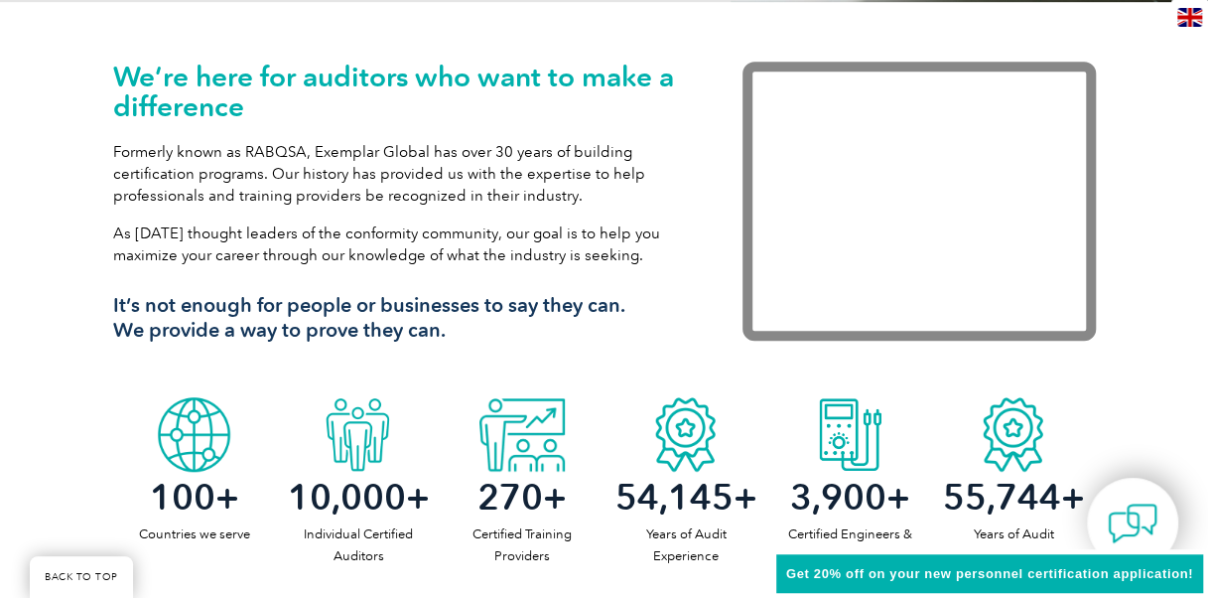
scroll to position [596, 0]
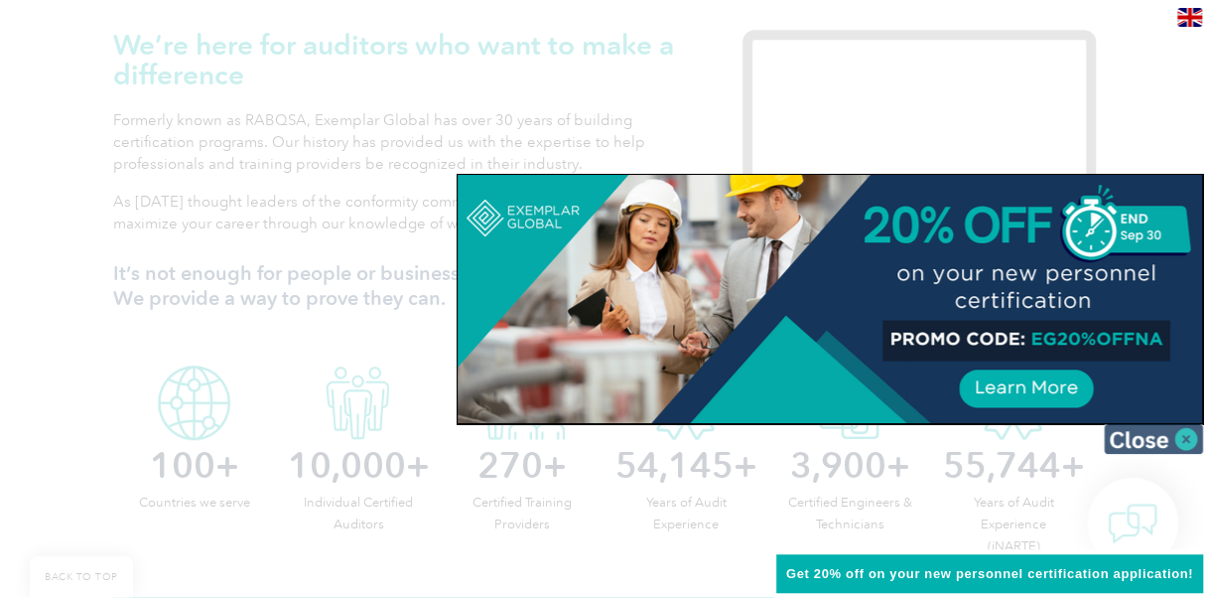
click at [1147, 441] on img at bounding box center [1153, 439] width 99 height 30
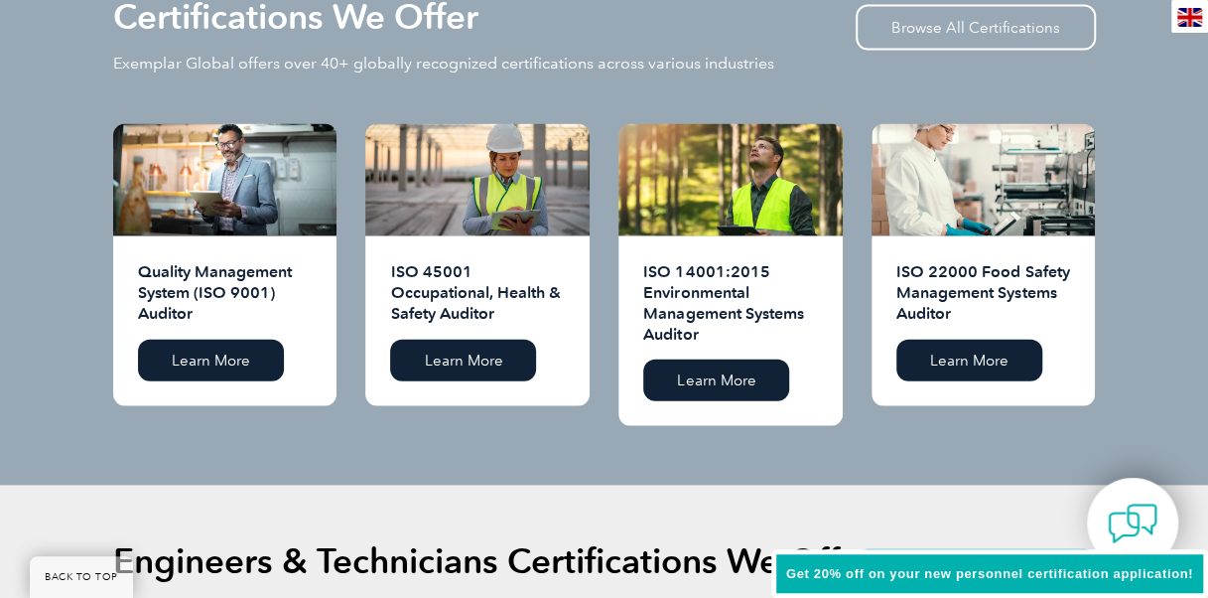
scroll to position [1986, 0]
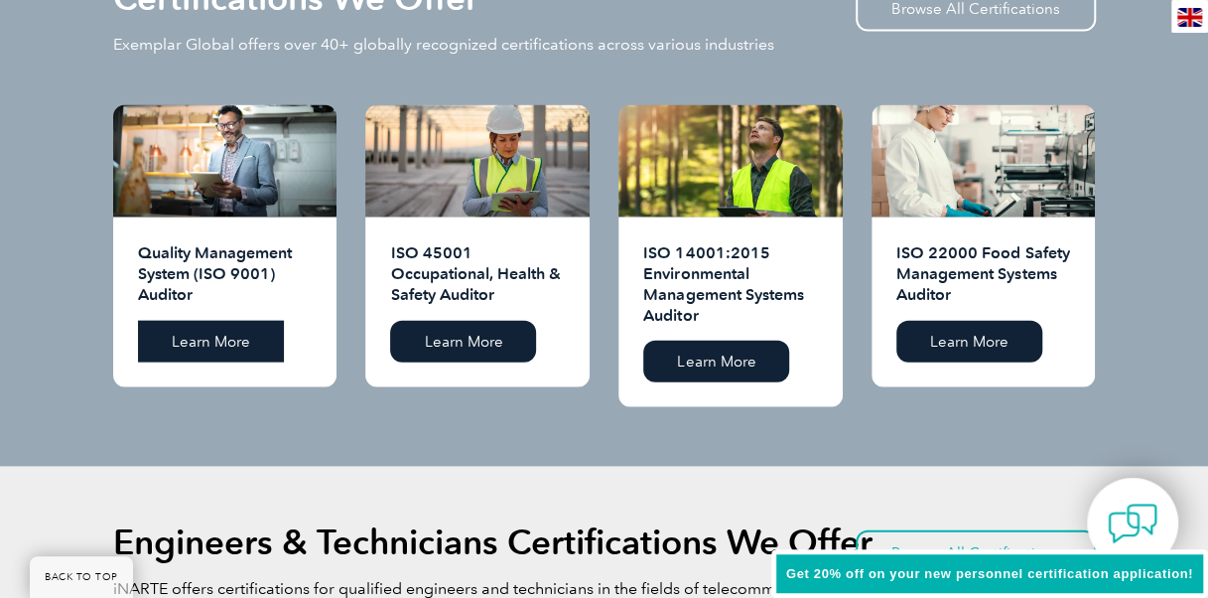
click at [233, 321] on link "Learn More" at bounding box center [211, 342] width 146 height 42
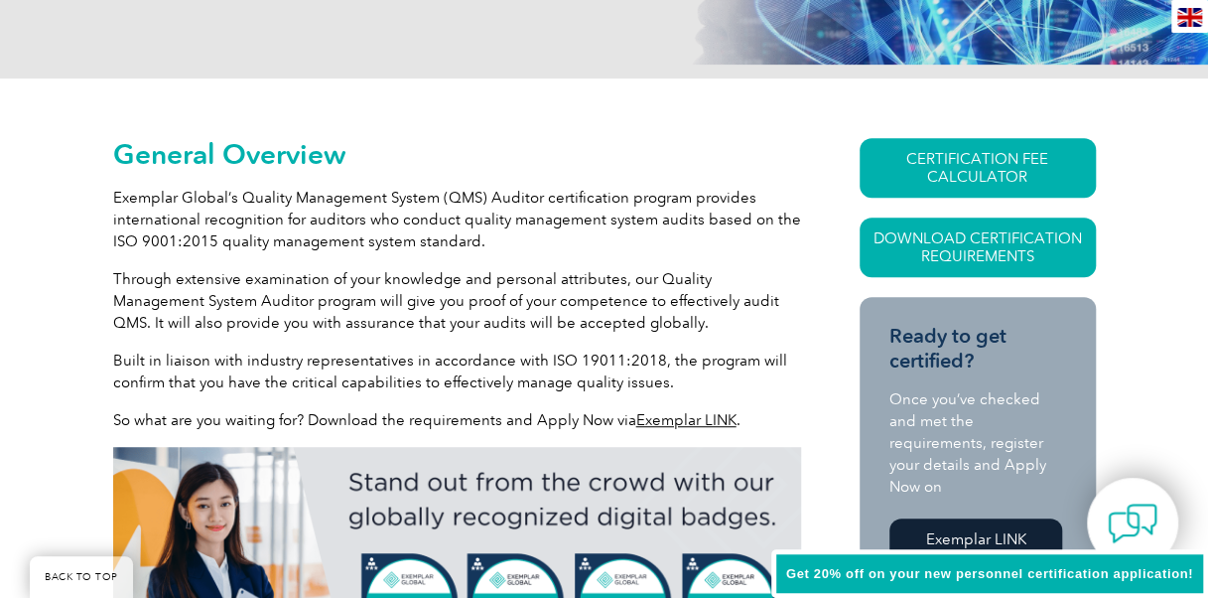
scroll to position [397, 0]
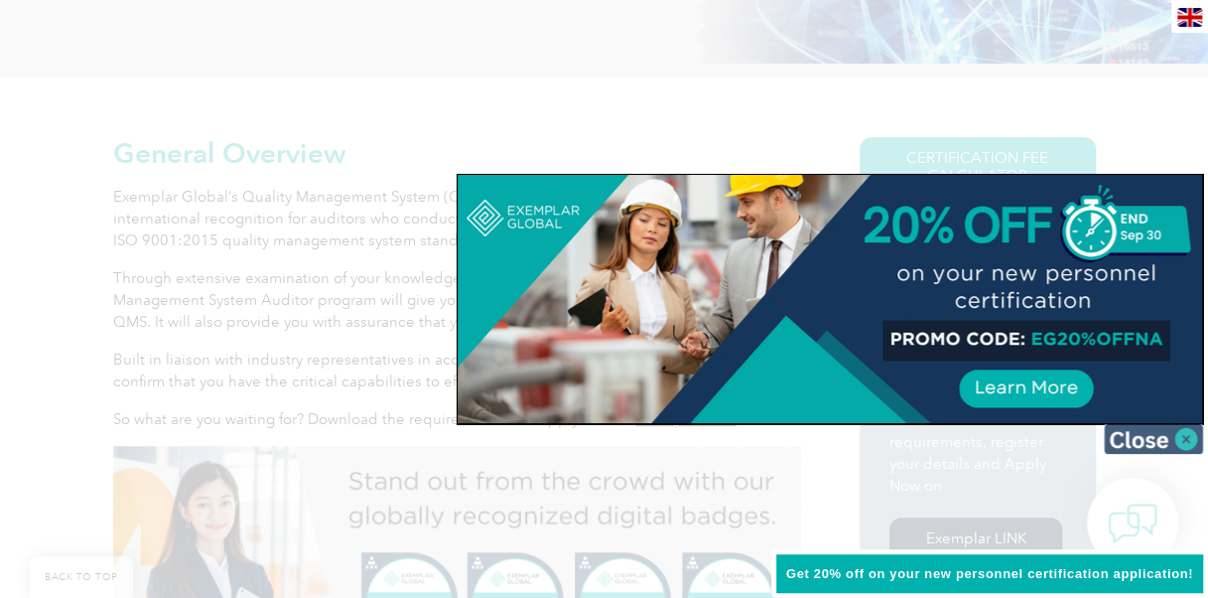
click at [1136, 435] on img at bounding box center [1153, 439] width 99 height 30
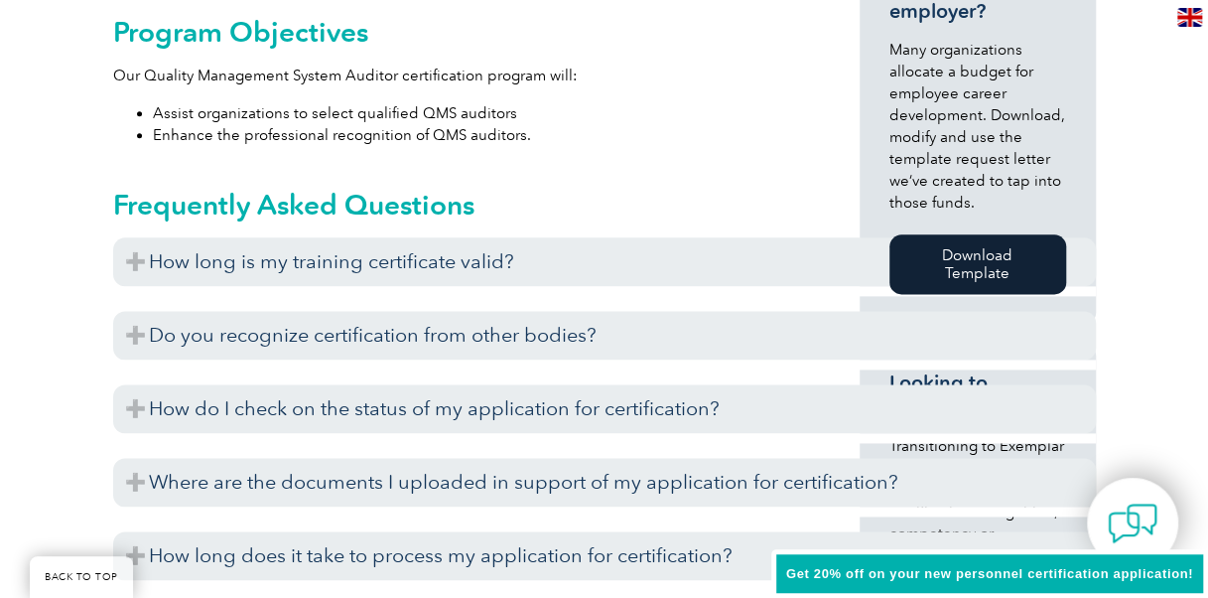
scroll to position [1092, 0]
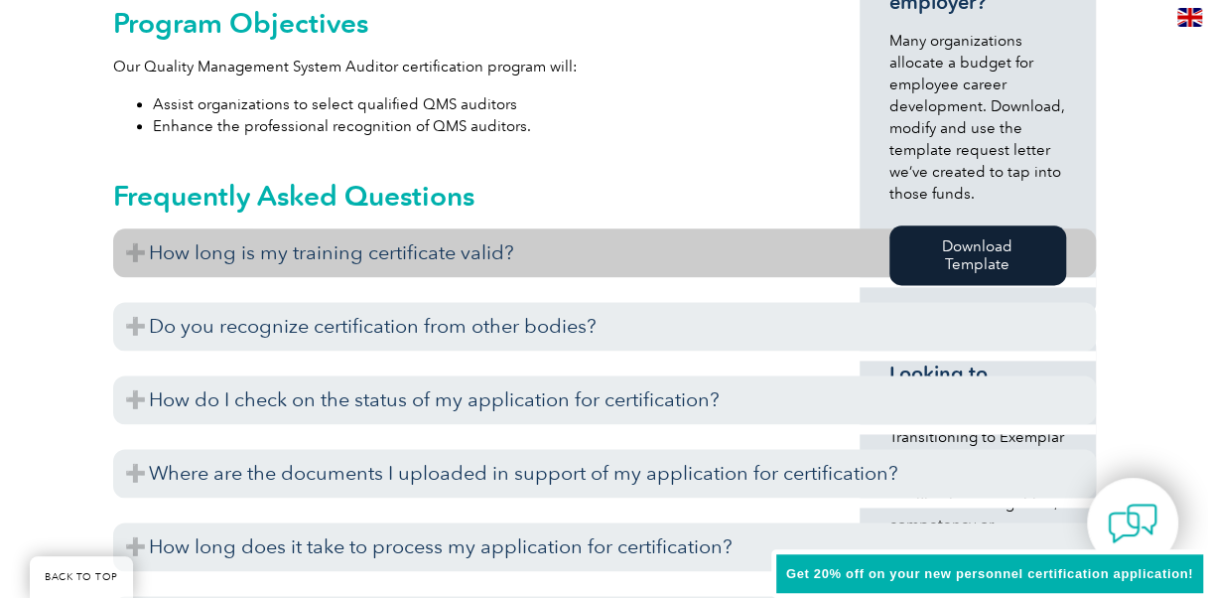
click at [419, 256] on h3 "How long is my training certificate valid?" at bounding box center [604, 252] width 983 height 49
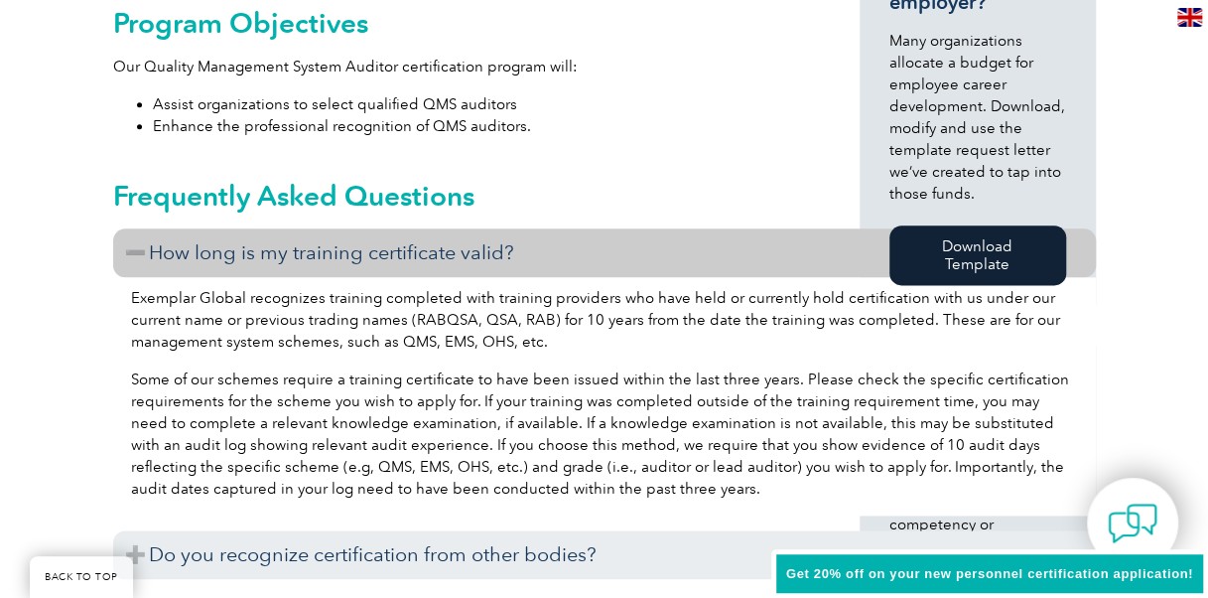
click at [147, 258] on h3 "How long is my training certificate valid?" at bounding box center [604, 252] width 983 height 49
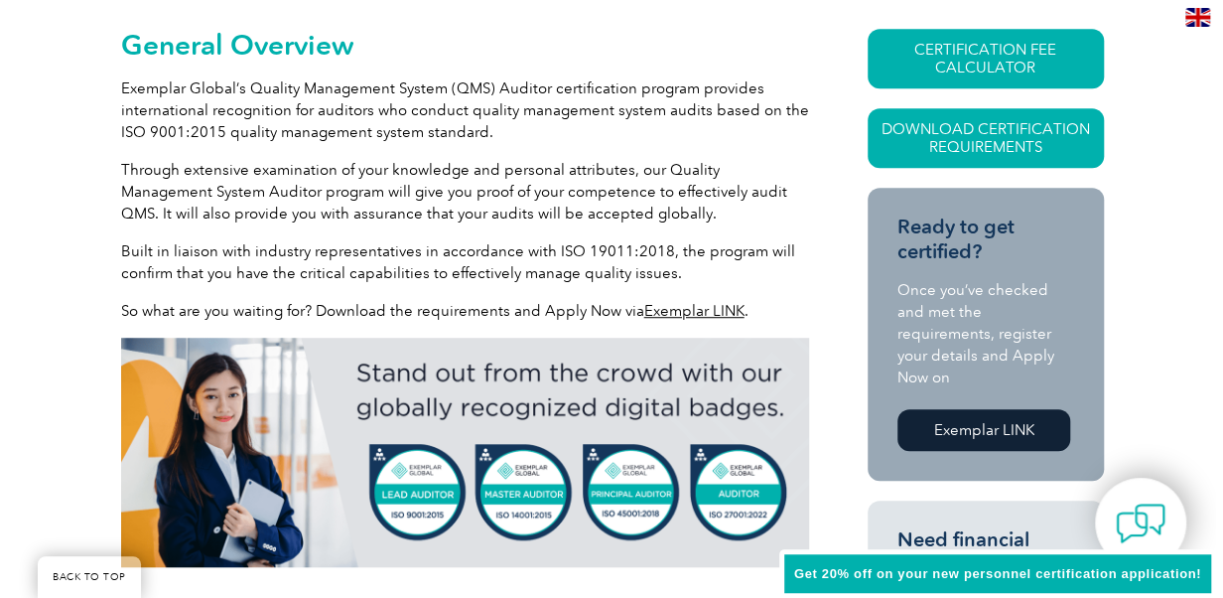
scroll to position [496, 0]
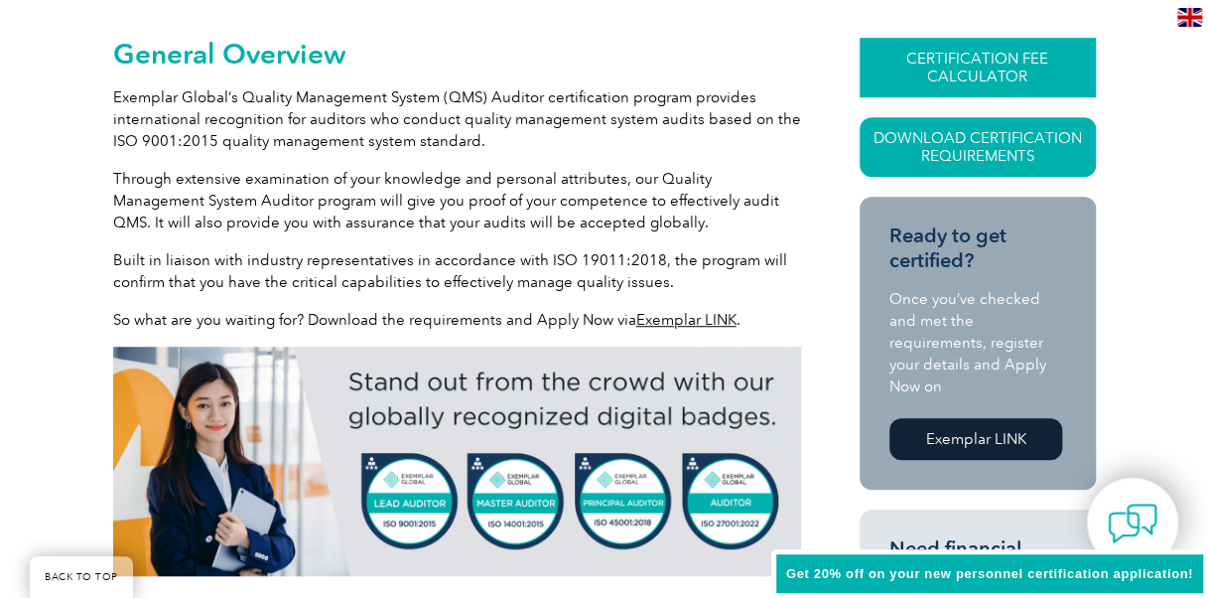
click at [1011, 60] on link "CERTIFICATION FEE CALCULATOR" at bounding box center [978, 68] width 236 height 60
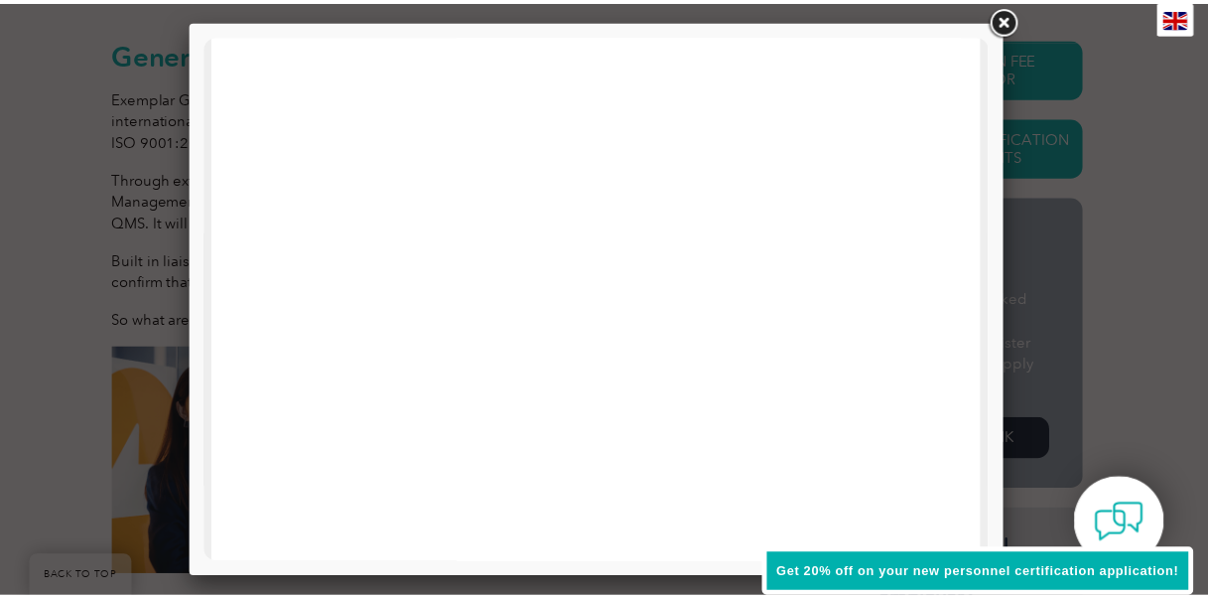
scroll to position [695, 0]
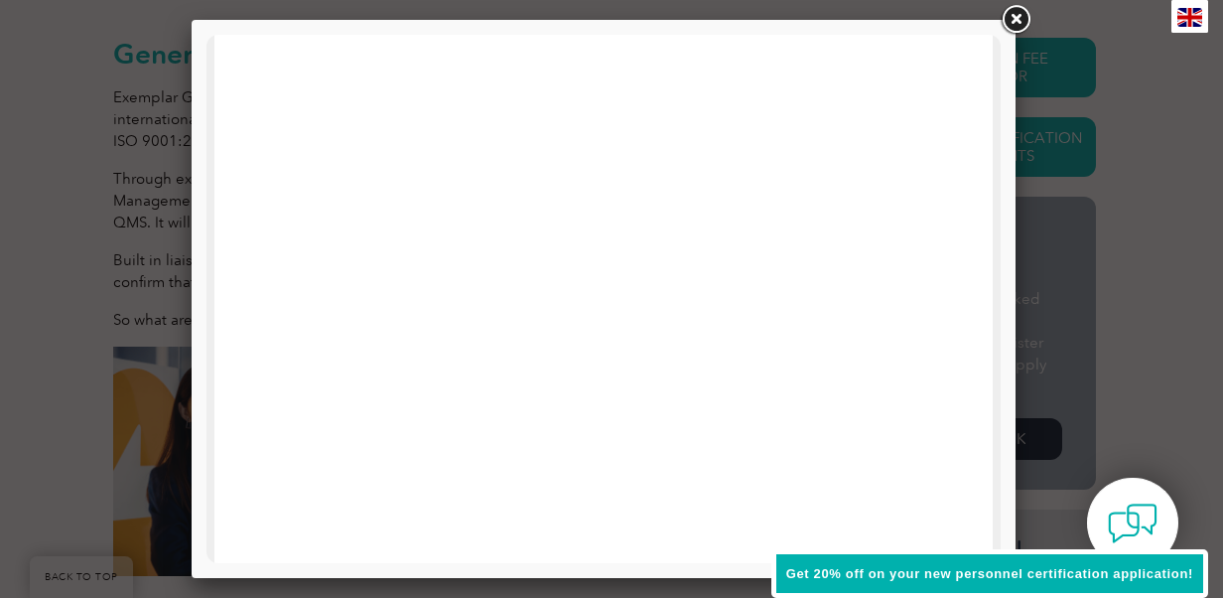
click at [1021, 15] on link at bounding box center [1016, 20] width 36 height 36
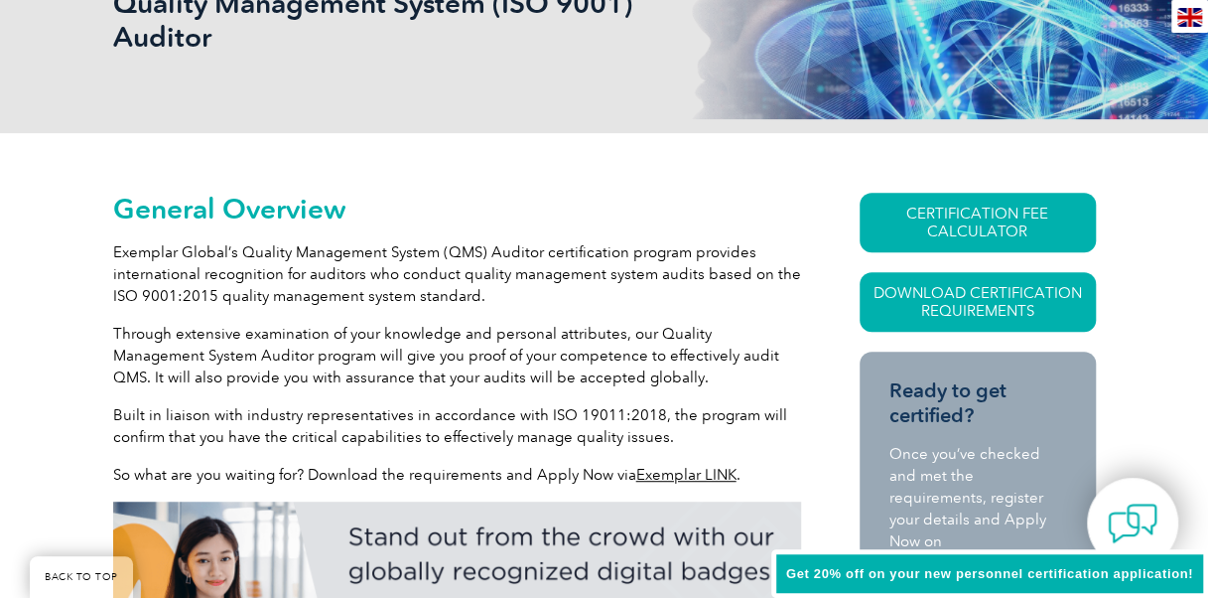
scroll to position [0, 0]
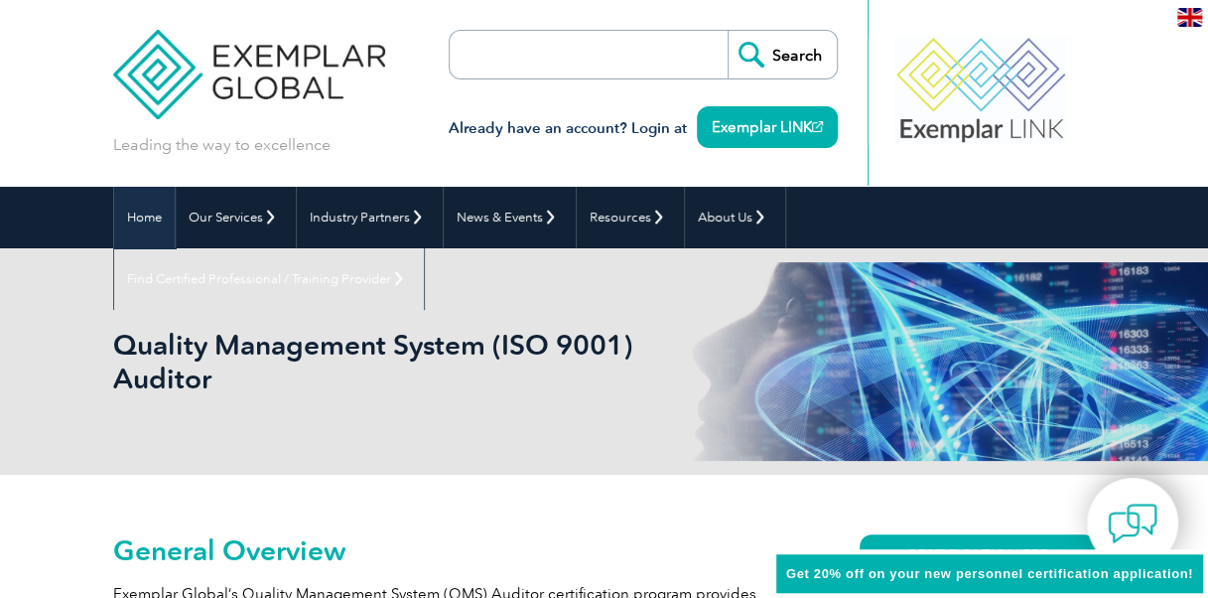
click at [161, 220] on link "Home" at bounding box center [144, 218] width 61 height 62
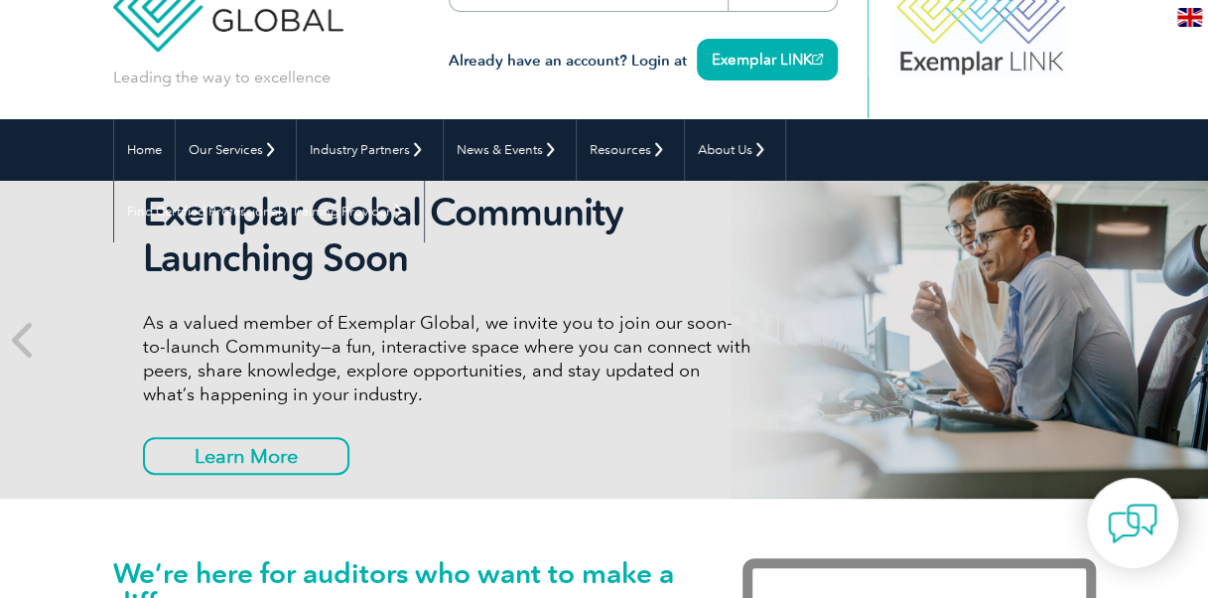
scroll to position [99, 0]
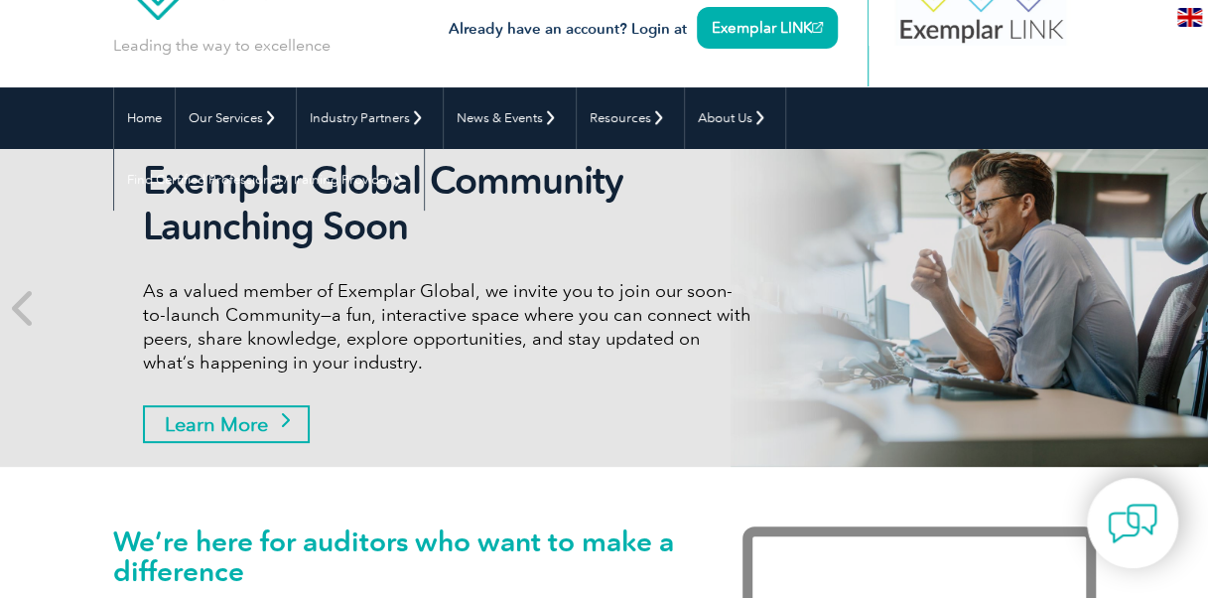
click at [256, 421] on link "Learn More" at bounding box center [226, 424] width 167 height 38
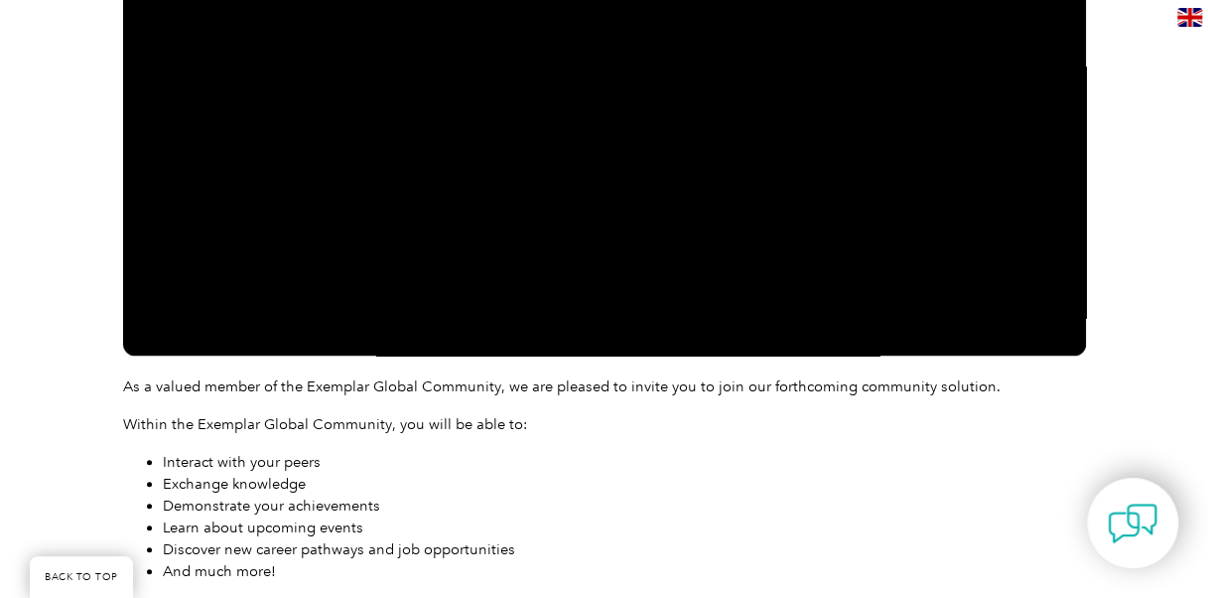
scroll to position [99, 0]
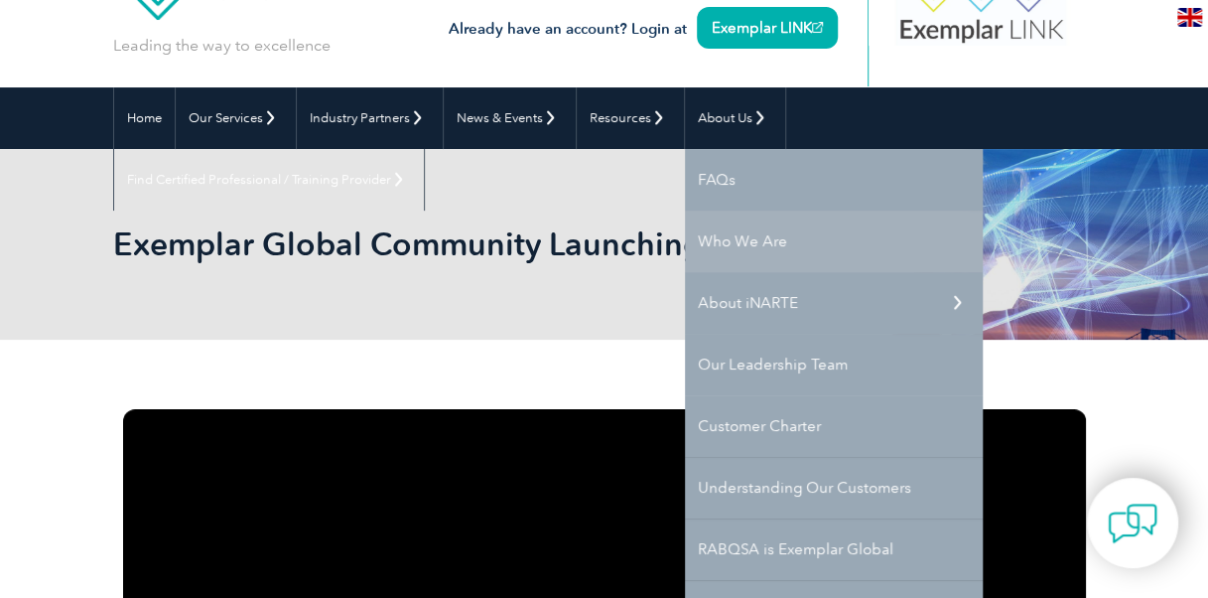
click at [767, 248] on link "Who We Are" at bounding box center [834, 241] width 298 height 62
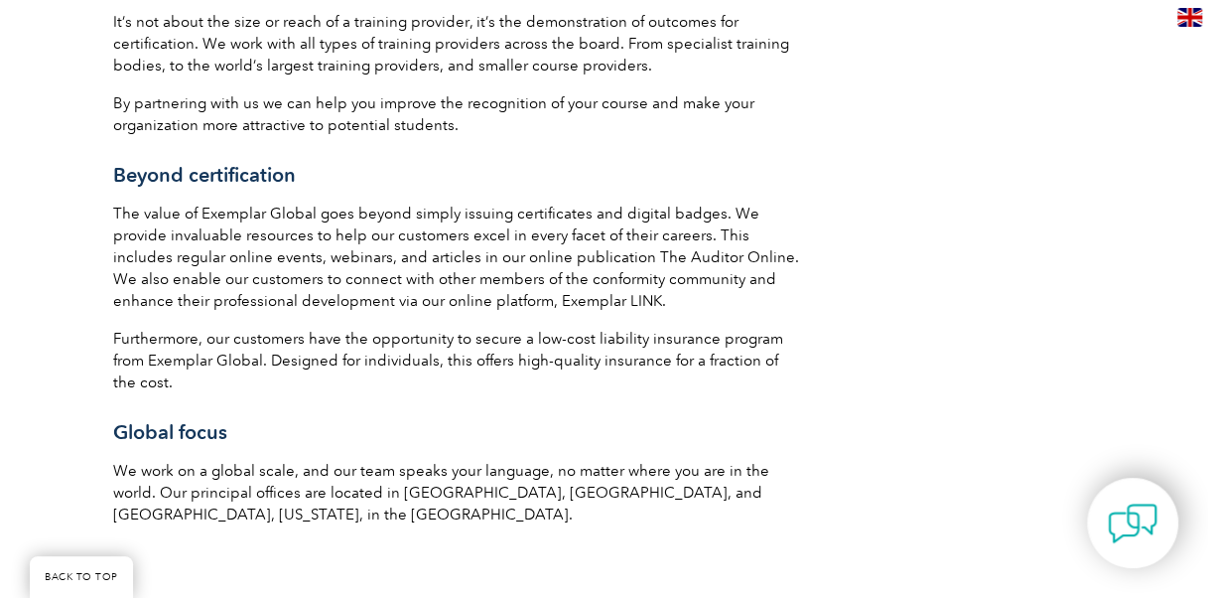
scroll to position [2780, 0]
